Goal: Task Accomplishment & Management: Use online tool/utility

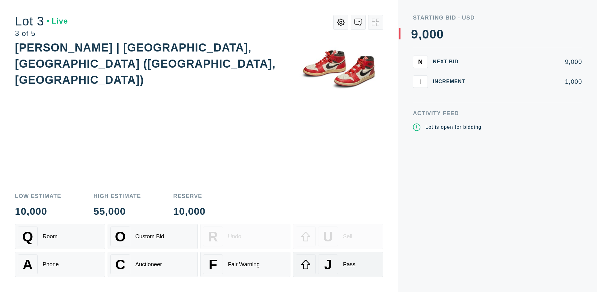
click at [338, 265] on div "J Pass" at bounding box center [338, 265] width 85 height 20
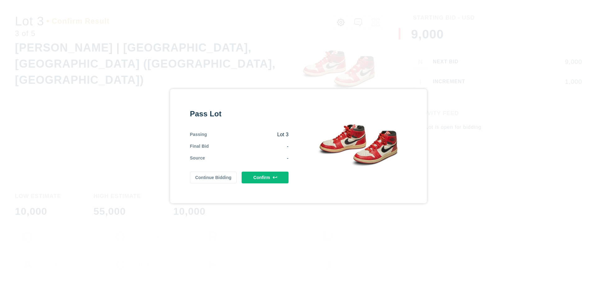
click at [265, 177] on button "Confirm" at bounding box center [264, 178] width 47 height 12
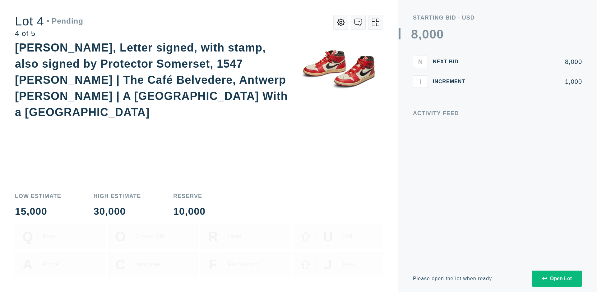
click at [375, 22] on icon at bounding box center [375, 22] width 7 height 7
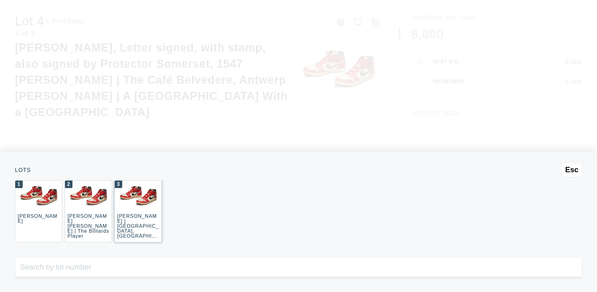
click at [138, 212] on div "3 JOAQUÍN SOROLLA | La Caleta, Málaga (La Caleta Beach, Málaga)" at bounding box center [137, 212] width 47 height 62
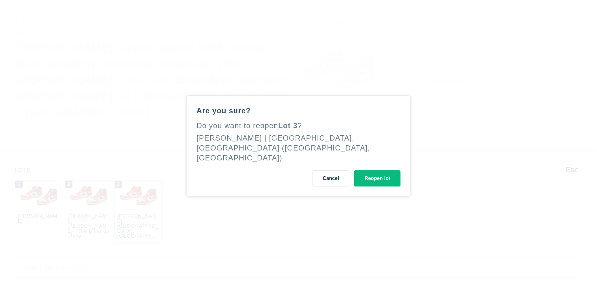
click at [377, 173] on button "Reopen lot" at bounding box center [377, 179] width 46 height 16
